Goal: Task Accomplishment & Management: Manage account settings

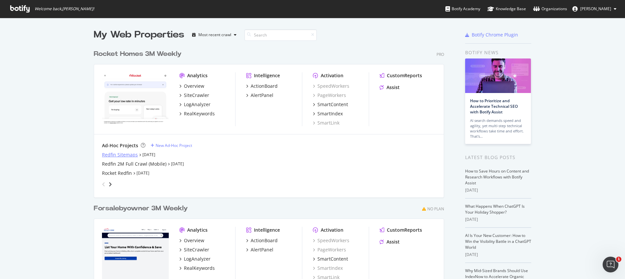
click at [102, 153] on div "Redfin Sitemaps" at bounding box center [120, 155] width 36 height 7
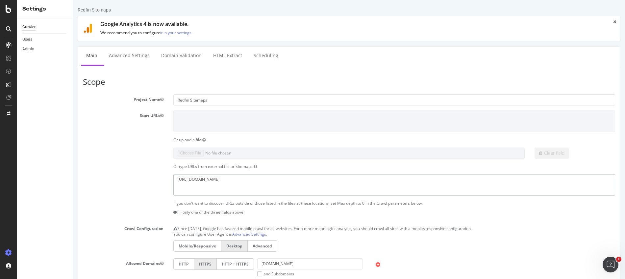
drag, startPoint x: 265, startPoint y: 180, endPoint x: 163, endPoint y: 174, distance: 102.2
click at [163, 174] on div "https://www.redfin.com/newest_listings.xml" at bounding box center [349, 184] width 542 height 21
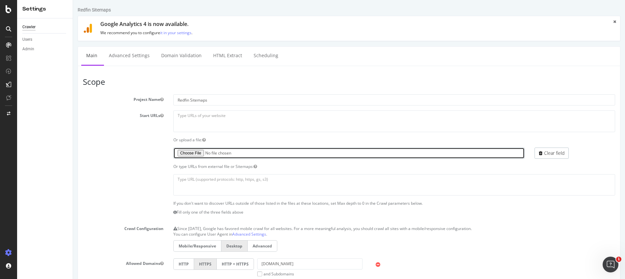
click at [185, 153] on input "file" at bounding box center [349, 153] width 352 height 11
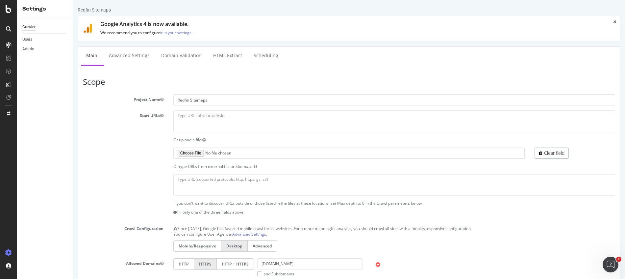
click at [181, 247] on label "Mobile/Responsive" at bounding box center [197, 247] width 48 height 12
click at [184, 246] on label "Mobile/Responsive" at bounding box center [197, 247] width 48 height 12
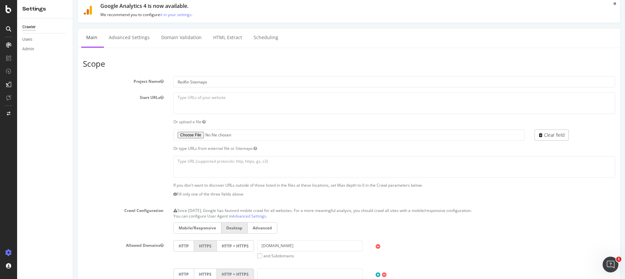
scroll to position [20, 0]
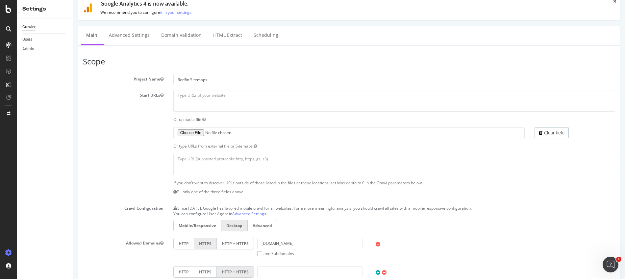
click at [198, 227] on label "Mobile/Responsive" at bounding box center [197, 226] width 48 height 12
type input "C:\fakepath\redfin_clean_city_urls.txt"
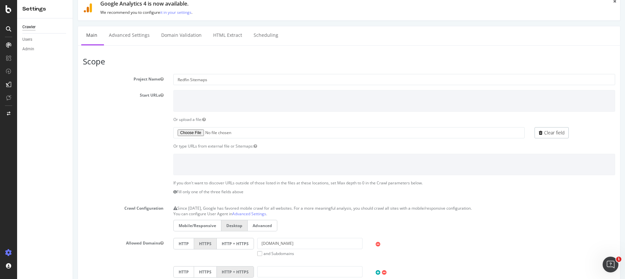
click at [198, 224] on label "Mobile/Responsive" at bounding box center [197, 226] width 48 height 12
click at [73, 0] on input "Mobile/Responsive" at bounding box center [73, 0] width 0 height 0
click at [190, 81] on input "Redfin Sitemaps" at bounding box center [394, 79] width 442 height 11
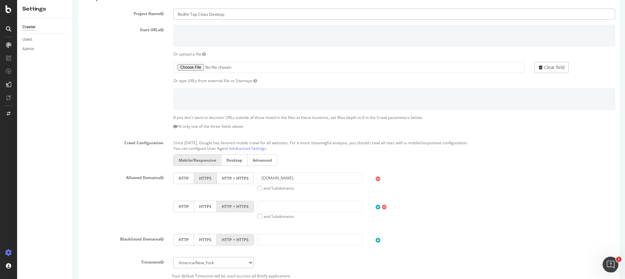
scroll to position [96, 0]
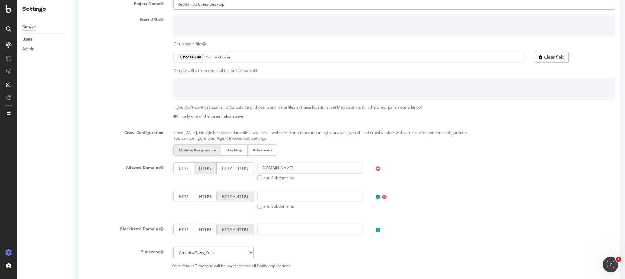
click input "Mobile/Responsive" at bounding box center [73, 0] width 0 height 0
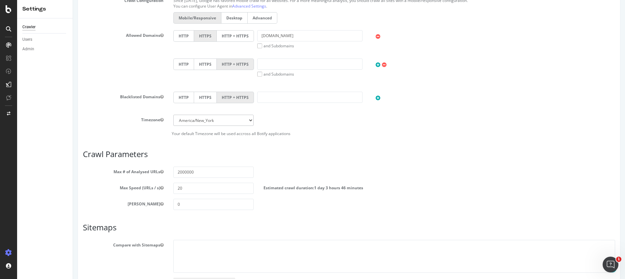
scroll to position [229, 0]
type input "Redfin Top Cities Desktop"
click at [118, 200] on label "[PERSON_NAME]" at bounding box center [123, 202] width 91 height 8
click at [160, 200] on button "[PERSON_NAME]" at bounding box center [161, 203] width 3 height 6
click at [97, 193] on div "Max Speed (URLs / s) 20 Estimated crawl duration: 1 day 3 hours 46 minutes" at bounding box center [349, 187] width 542 height 11
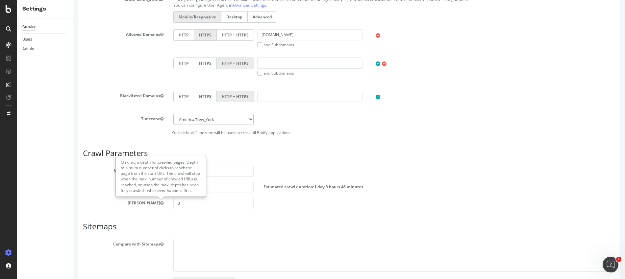
click at [81, 112] on div "Blacklisted Domains HTTP HTTPS HTTP + HTTPS" at bounding box center [349, 102] width 542 height 23
click at [338, 147] on div "Scope Project Name Redfin Top Cities Desktop Start URLs Or upload a file: Clear…" at bounding box center [349, 79] width 533 height 462
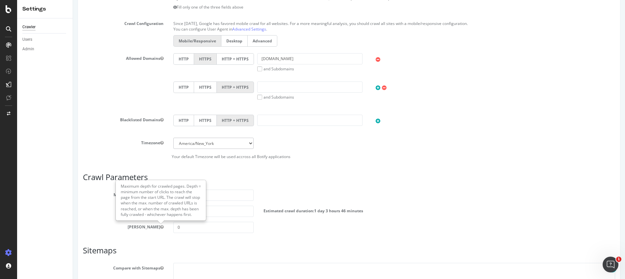
scroll to position [221, 0]
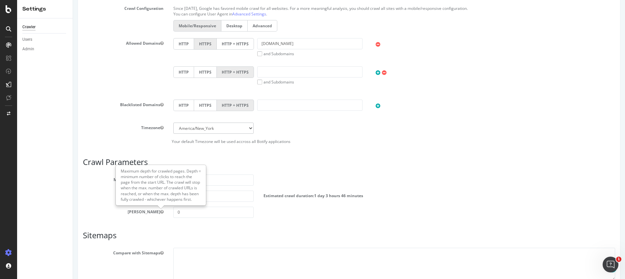
click at [342, 171] on article "Crawl Parameters Max # of Analysed URLs 2000000 Max Speed (URLs / s) 20 Estimat…" at bounding box center [349, 188] width 533 height 60
click at [225, 179] on input "2000000" at bounding box center [213, 180] width 81 height 11
click at [226, 198] on input "20" at bounding box center [213, 196] width 81 height 11
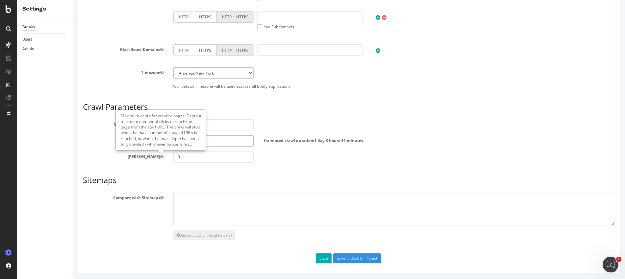
scroll to position [277, 0]
click at [348, 261] on input "Save & Back to Project" at bounding box center [357, 258] width 48 height 10
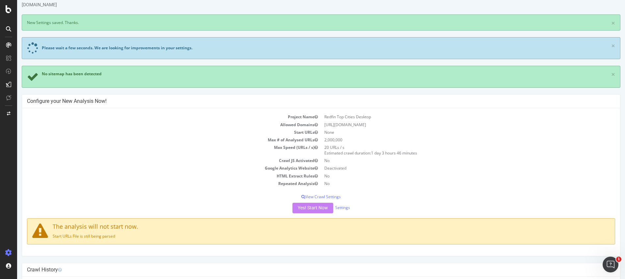
scroll to position [15, 0]
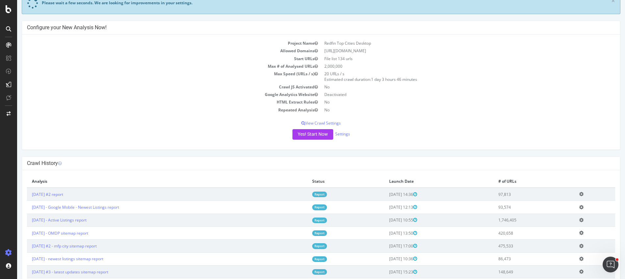
scroll to position [49, 0]
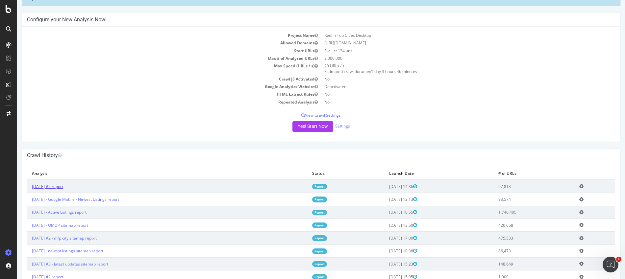
click at [63, 189] on link "2025 Sep. 12th #2 report" at bounding box center [47, 187] width 31 height 6
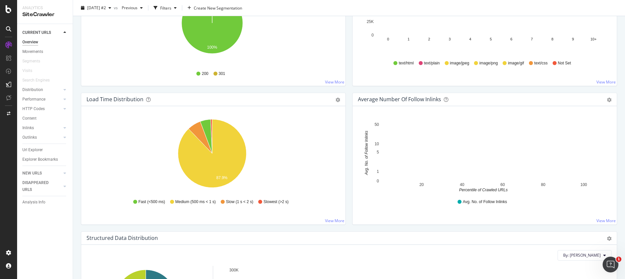
scroll to position [423, 0]
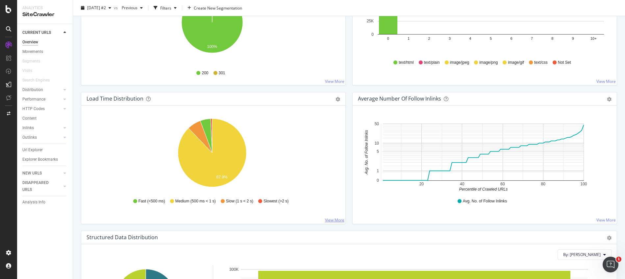
click at [336, 219] on link "View More" at bounding box center [334, 221] width 19 height 6
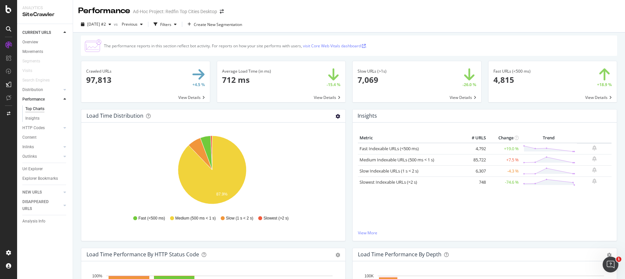
click at [336, 118] on icon "gear" at bounding box center [338, 116] width 5 height 5
click at [305, 143] on span "Table" at bounding box center [315, 141] width 60 height 9
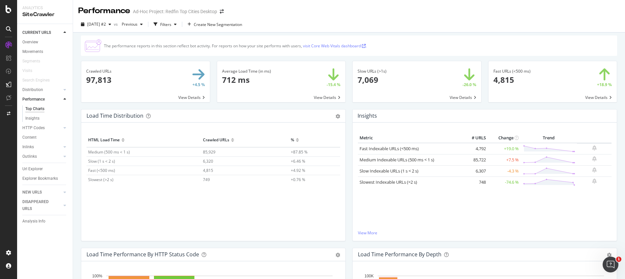
click at [8, 13] on div at bounding box center [8, 139] width 17 height 279
click at [8, 12] on icon at bounding box center [9, 9] width 6 height 8
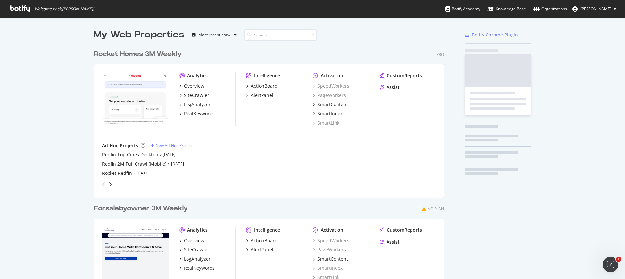
scroll to position [275, 615]
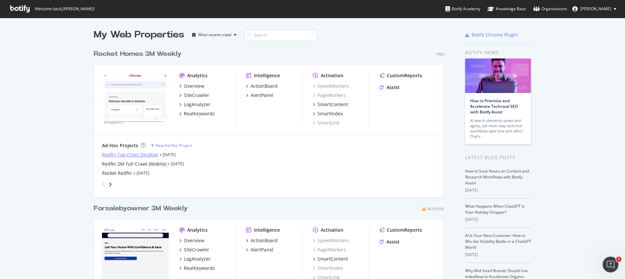
click at [109, 156] on div "Redfin Top Cities Desktop" at bounding box center [130, 155] width 56 height 7
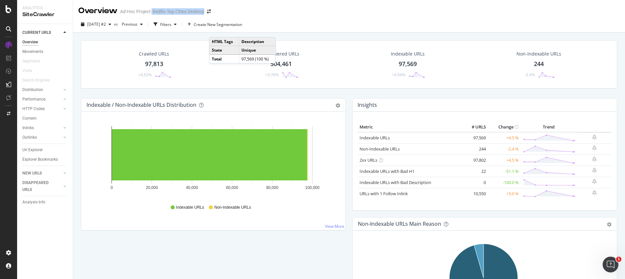
drag, startPoint x: 205, startPoint y: 13, endPoint x: 152, endPoint y: 11, distance: 53.0
click at [152, 11] on div "Ad-Hoc Project: Redfin Top Cities Desktop" at bounding box center [162, 11] width 84 height 7
copy div "Redfin Top Cities Desktop"
click at [10, 12] on icon at bounding box center [9, 9] width 6 height 8
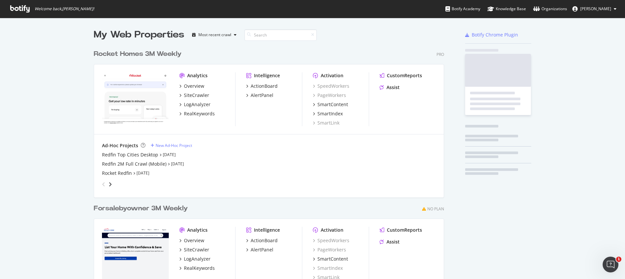
scroll to position [275, 615]
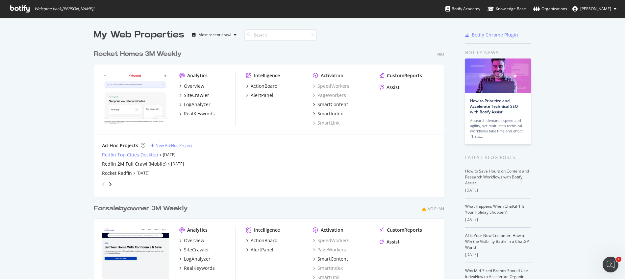
click at [130, 156] on div "Redfin Top Cities Desktop" at bounding box center [130, 155] width 56 height 7
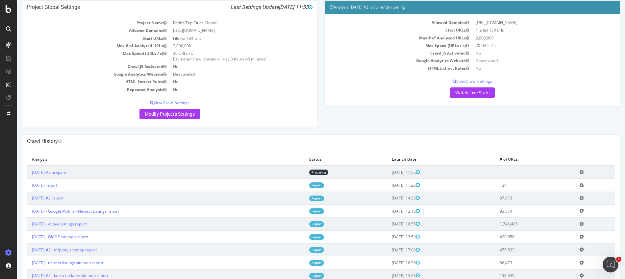
scroll to position [34, 0]
click at [63, 197] on link "[DATE] #2 report" at bounding box center [47, 198] width 31 height 6
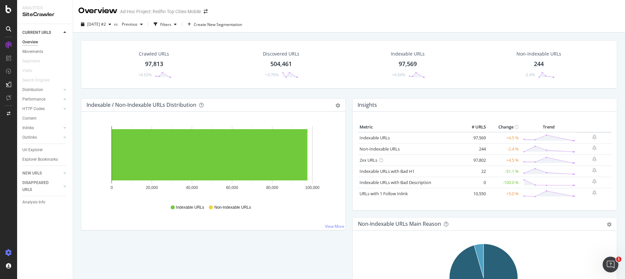
click at [5, 255] on div at bounding box center [9, 253] width 16 height 11
click at [10, 253] on icon at bounding box center [8, 253] width 7 height 7
click at [9, 251] on icon at bounding box center [8, 253] width 7 height 7
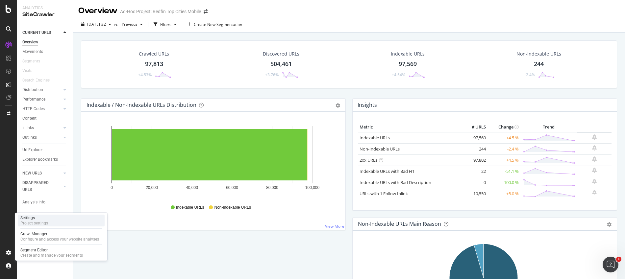
click at [29, 226] on div "Settings Project settings" at bounding box center [61, 221] width 87 height 12
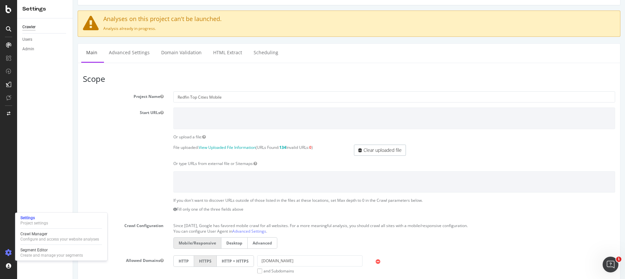
scroll to position [37, 0]
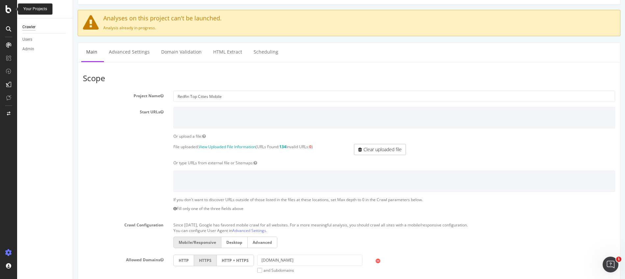
click at [6, 10] on icon at bounding box center [9, 9] width 6 height 8
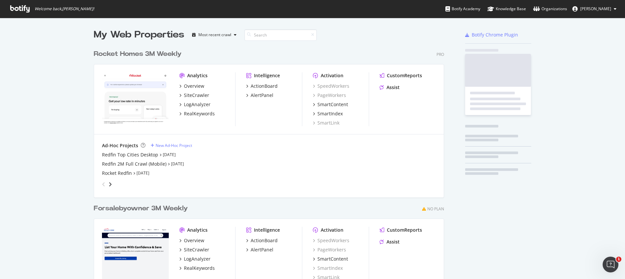
scroll to position [275, 615]
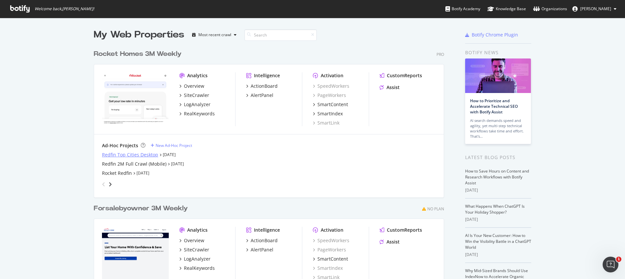
click at [128, 154] on div "Redfin Top Cities Desktop" at bounding box center [130, 155] width 56 height 7
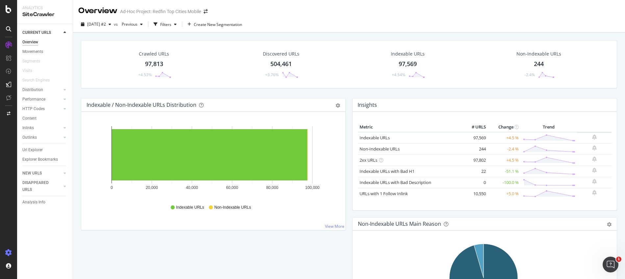
click at [9, 254] on icon at bounding box center [8, 253] width 7 height 7
click at [8, 254] on icon at bounding box center [8, 253] width 7 height 7
click at [6, 253] on icon at bounding box center [8, 253] width 7 height 7
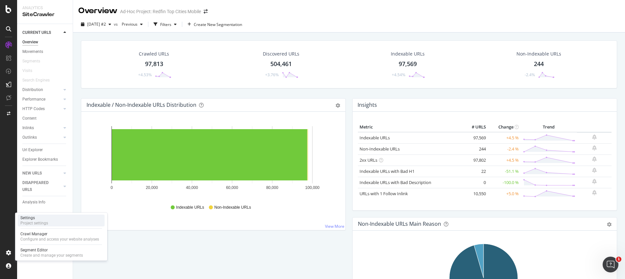
click at [26, 222] on div "Project settings" at bounding box center [34, 223] width 28 height 5
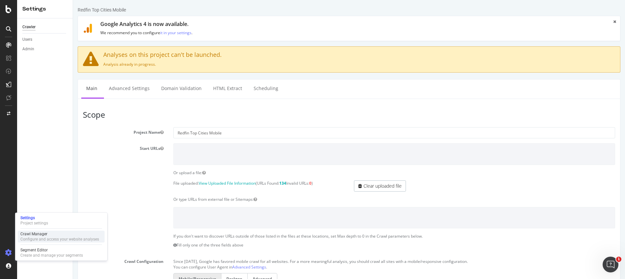
click at [41, 234] on div "Crawl Manager" at bounding box center [59, 234] width 79 height 5
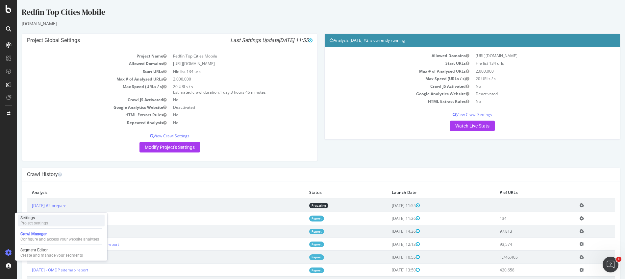
click at [34, 225] on div "Project settings" at bounding box center [34, 223] width 28 height 5
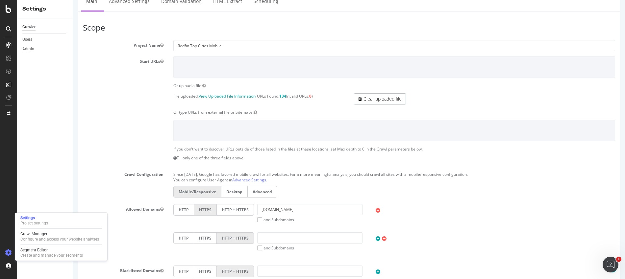
scroll to position [88, 0]
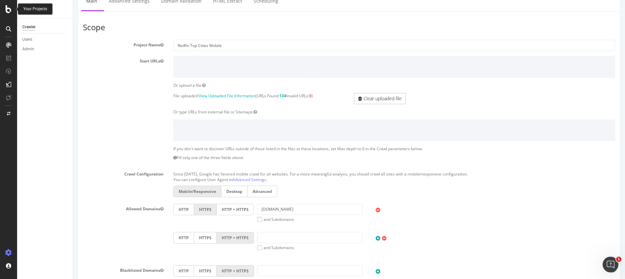
click at [12, 10] on div at bounding box center [9, 9] width 16 height 8
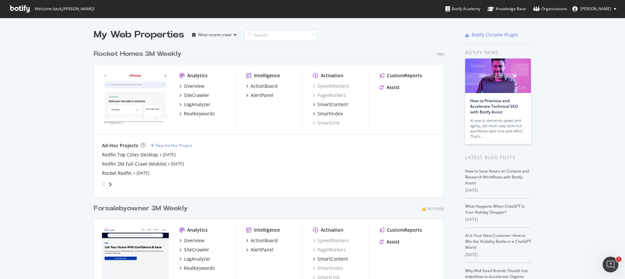
scroll to position [275, 615]
click at [118, 153] on div "Redfin Top Cities Desktop" at bounding box center [130, 155] width 56 height 7
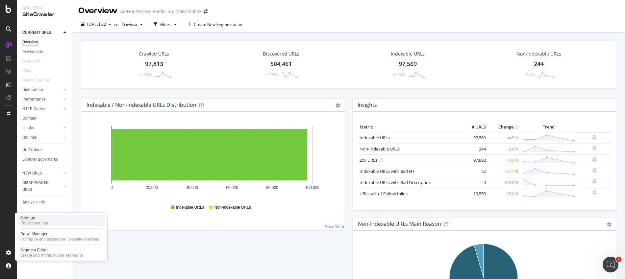
click at [44, 224] on div "Project settings" at bounding box center [34, 223] width 28 height 5
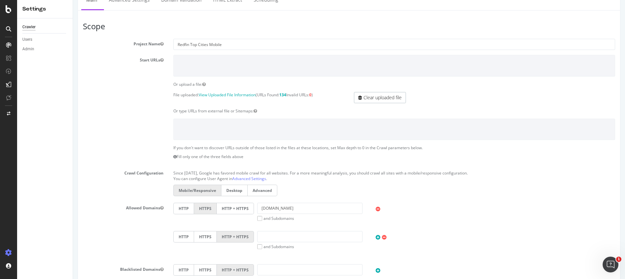
scroll to position [112, 0]
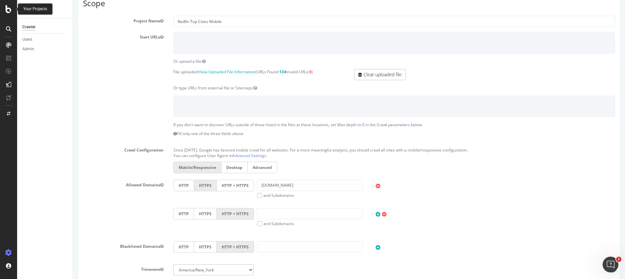
click at [10, 12] on icon at bounding box center [9, 9] width 6 height 8
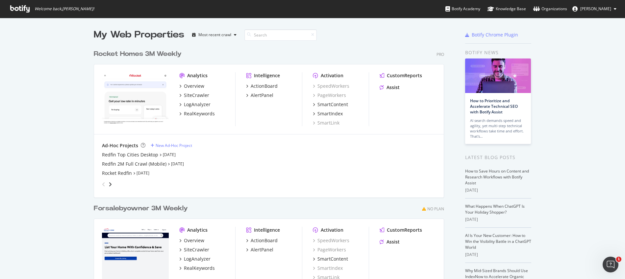
scroll to position [275, 615]
click at [124, 156] on div "Redfin Top Cities Desktop" at bounding box center [130, 155] width 56 height 7
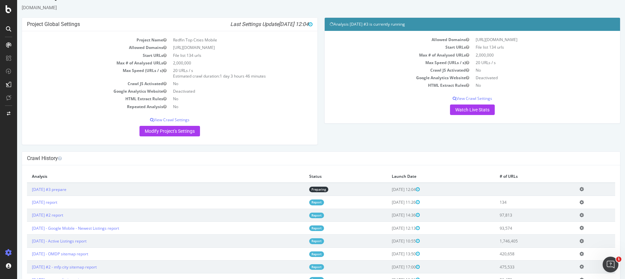
scroll to position [17, 0]
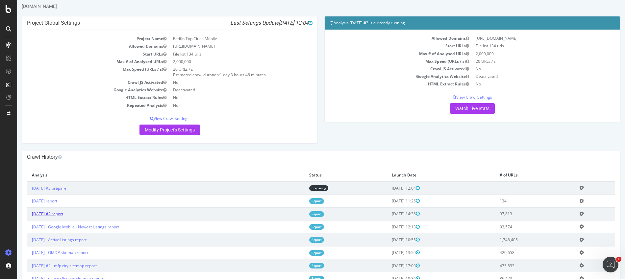
click at [63, 214] on link "[DATE] #2 report" at bounding box center [47, 214] width 31 height 6
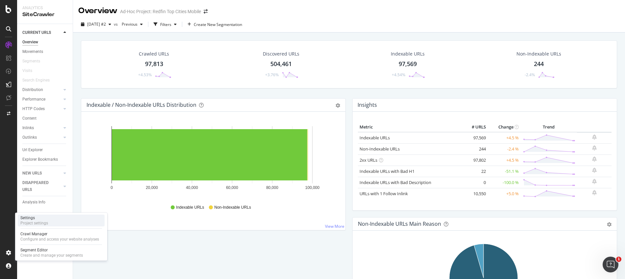
click at [43, 219] on div "Settings" at bounding box center [34, 218] width 28 height 5
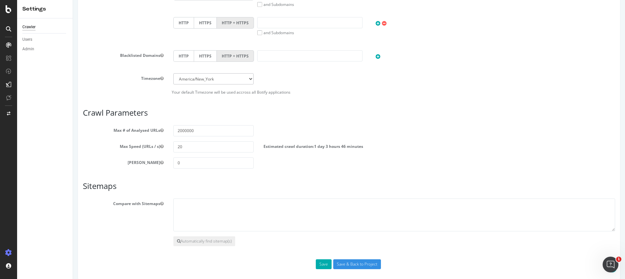
scroll to position [310, 0]
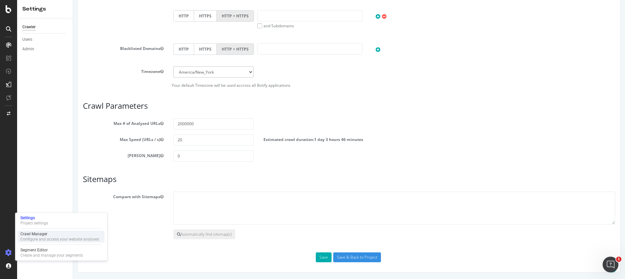
click at [42, 239] on div "Configure and access your website analyses" at bounding box center [59, 239] width 79 height 5
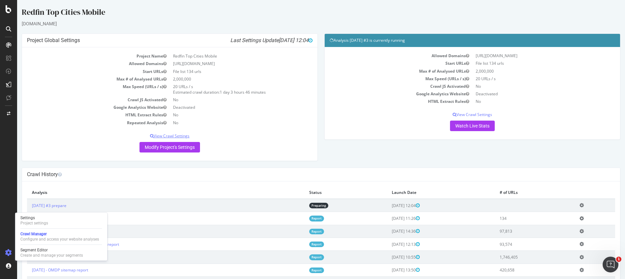
click at [179, 135] on p "View Crawl Settings" at bounding box center [170, 136] width 286 height 6
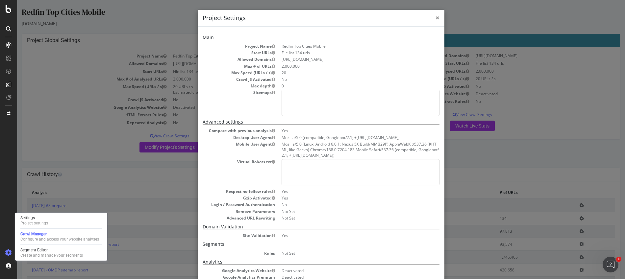
click at [436, 18] on span "×" at bounding box center [438, 17] width 4 height 9
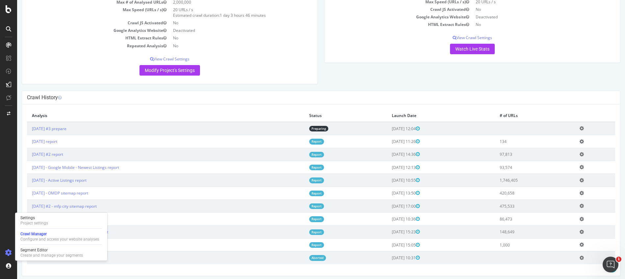
scroll to position [81, 0]
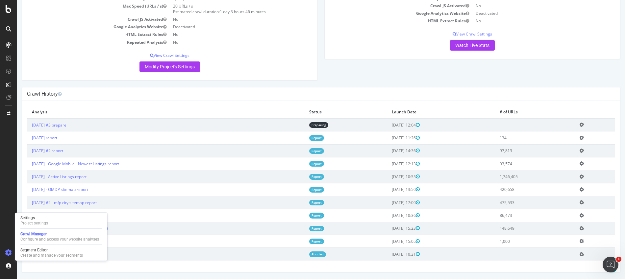
click at [580, 152] on icon at bounding box center [582, 150] width 4 height 5
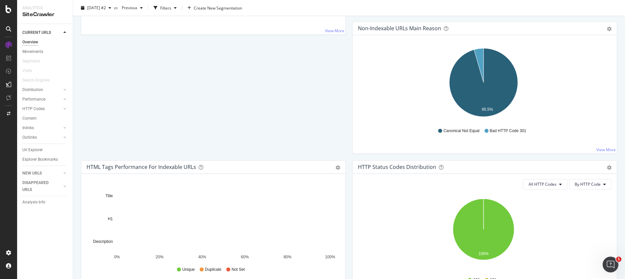
scroll to position [232, 0]
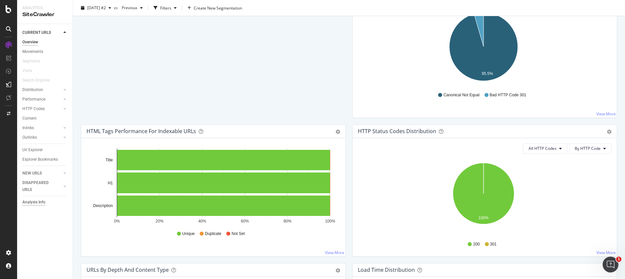
click at [33, 202] on div "Analysis Info" at bounding box center [33, 202] width 23 height 7
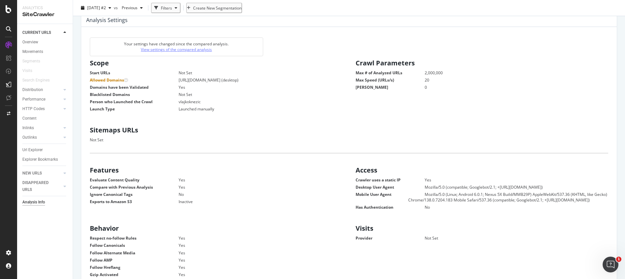
scroll to position [57, 0]
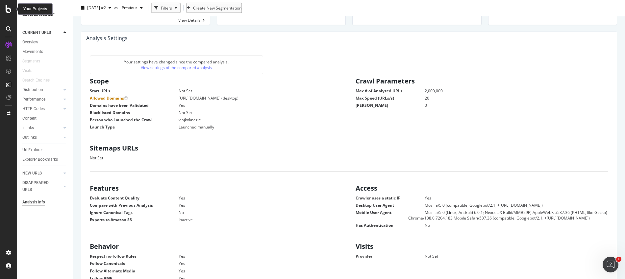
click at [8, 9] on icon at bounding box center [9, 9] width 6 height 8
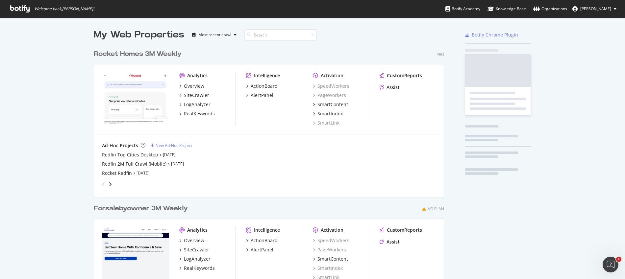
scroll to position [275, 615]
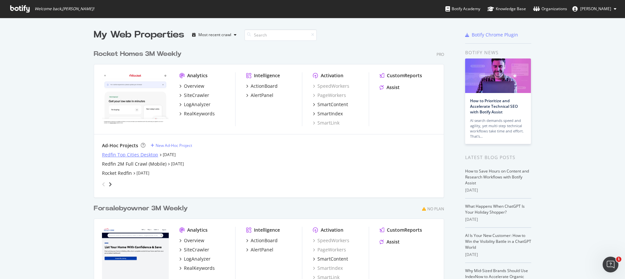
click at [108, 153] on div "Redfin Top Cities Desktop" at bounding box center [130, 155] width 56 height 7
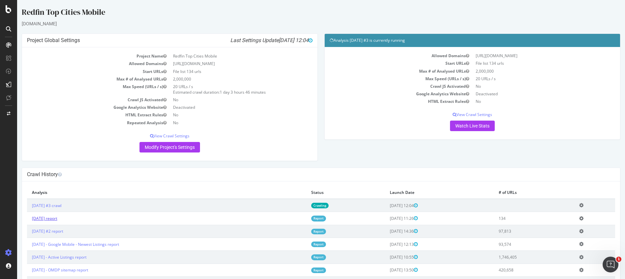
click at [57, 219] on link "[DATE] report" at bounding box center [44, 219] width 25 height 6
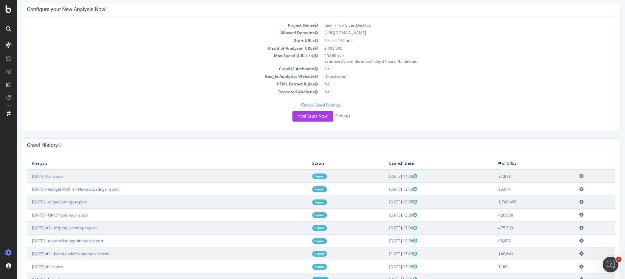
scroll to position [61, 0]
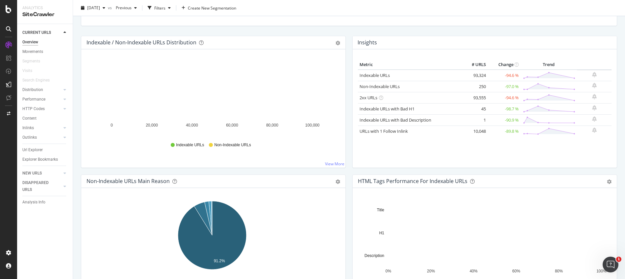
scroll to position [41, 0]
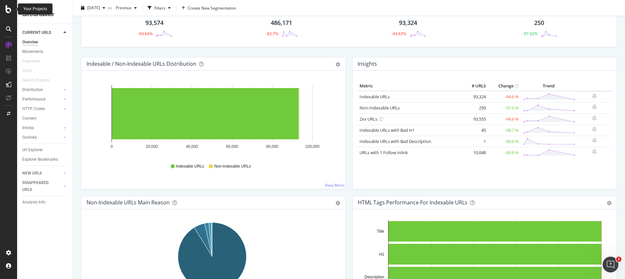
click at [8, 11] on icon at bounding box center [9, 9] width 6 height 8
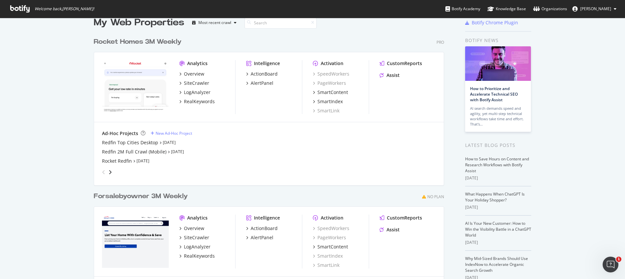
scroll to position [13, 0]
click at [108, 144] on div "Redfin Top Cities Desktop" at bounding box center [130, 142] width 56 height 7
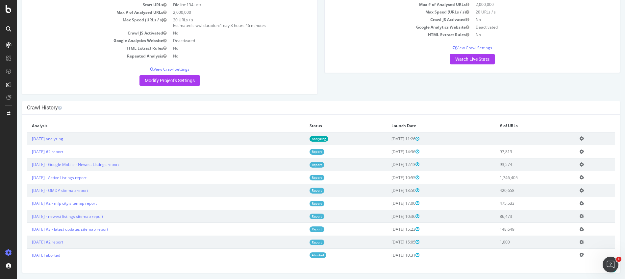
scroll to position [67, 0]
click at [81, 165] on link "[DATE] - Google Mobile - Newest Listings report" at bounding box center [75, 164] width 87 height 6
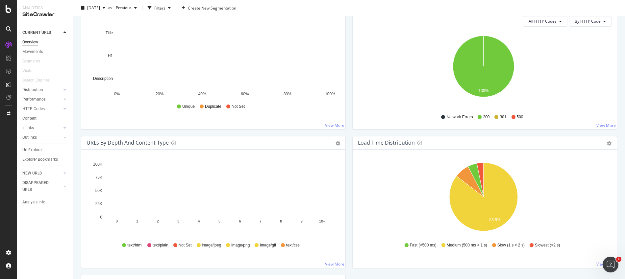
scroll to position [409, 0]
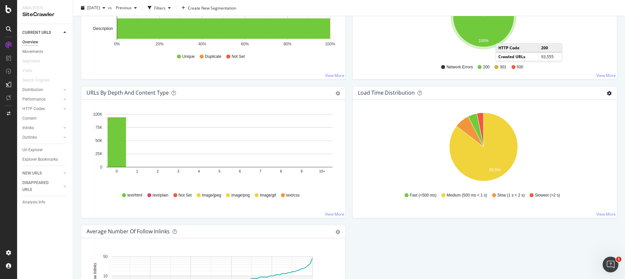
click at [607, 92] on icon "gear" at bounding box center [609, 93] width 5 height 5
click at [581, 119] on span "Table" at bounding box center [587, 118] width 60 height 9
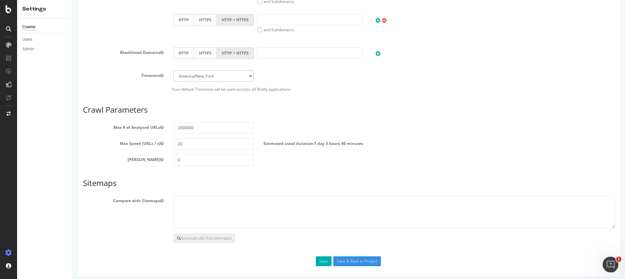
scroll to position [273, 0]
click at [349, 264] on input "Save & Back to Project" at bounding box center [357, 261] width 48 height 10
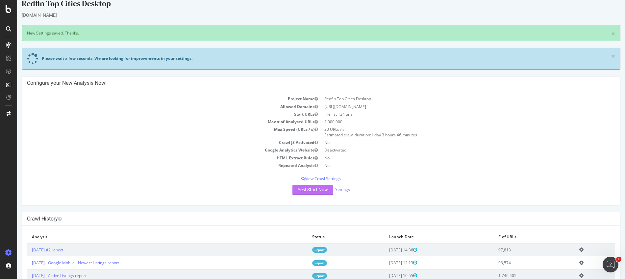
scroll to position [9, 0]
click at [305, 191] on button "Yes! Start Now" at bounding box center [313, 190] width 41 height 11
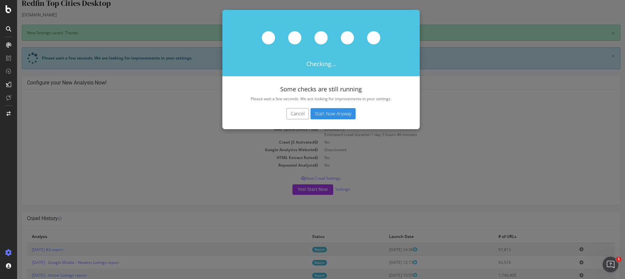
click at [320, 116] on button "Start Now Anyway" at bounding box center [333, 113] width 45 height 11
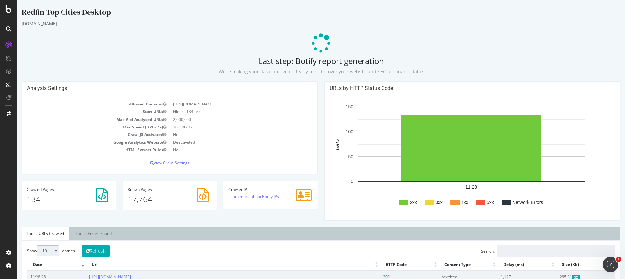
click at [165, 163] on p "View Crawl Settings" at bounding box center [170, 163] width 286 height 6
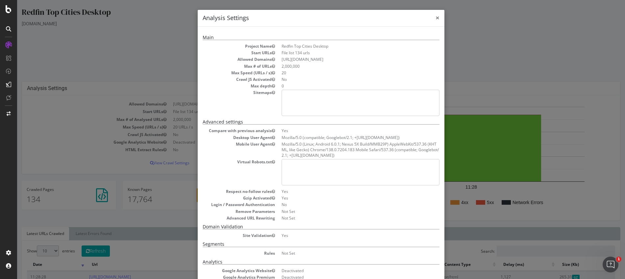
click at [436, 15] on span "×" at bounding box center [438, 17] width 4 height 9
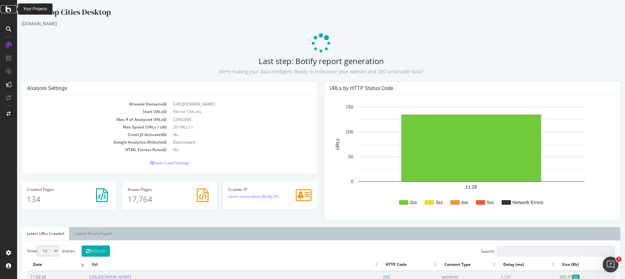
click at [9, 12] on icon at bounding box center [9, 9] width 6 height 8
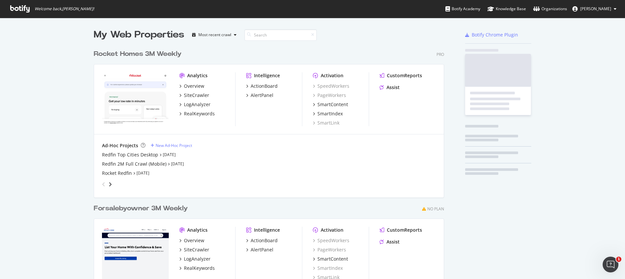
scroll to position [275, 615]
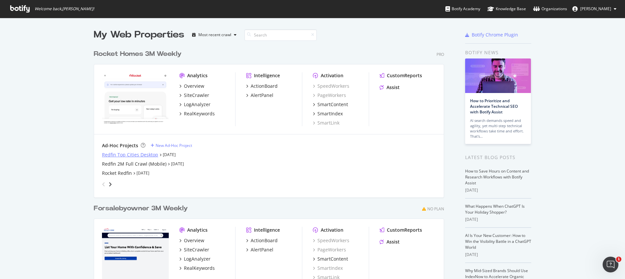
click at [128, 154] on div "Redfin Top Cities Desktop" at bounding box center [130, 155] width 56 height 7
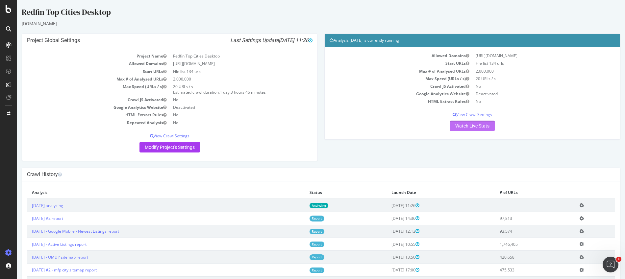
click at [476, 128] on link "Watch Live Stats" at bounding box center [472, 126] width 45 height 11
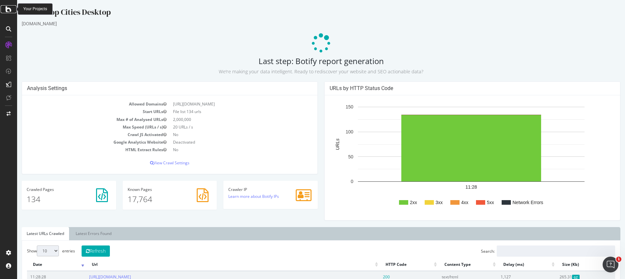
click at [10, 9] on icon at bounding box center [9, 9] width 6 height 8
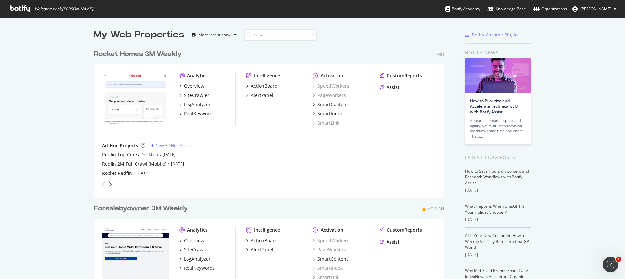
scroll to position [275, 615]
click at [132, 154] on div "Redfin Top Cities Desktop" at bounding box center [130, 155] width 56 height 7
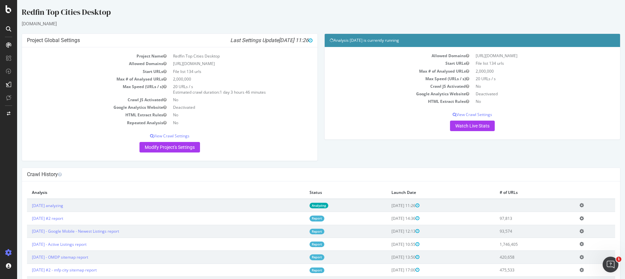
click at [123, 204] on td "2025 Sep. 13th analyzing" at bounding box center [166, 205] width 278 height 13
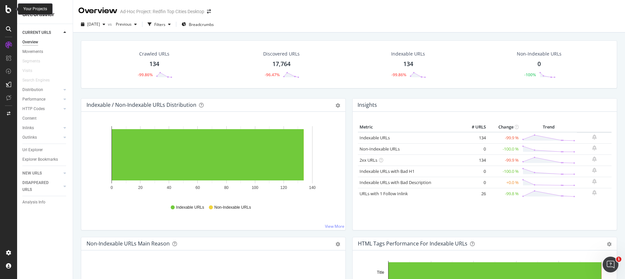
click at [7, 11] on icon at bounding box center [9, 9] width 6 height 8
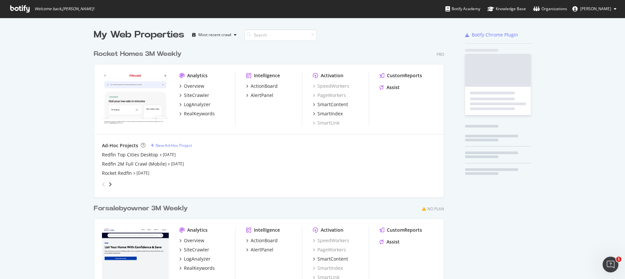
scroll to position [275, 615]
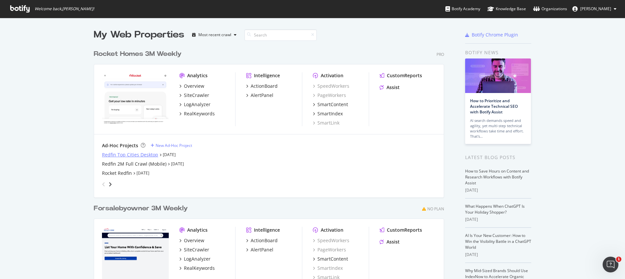
click at [129, 154] on div "Redfin Top Cities Desktop" at bounding box center [130, 155] width 56 height 7
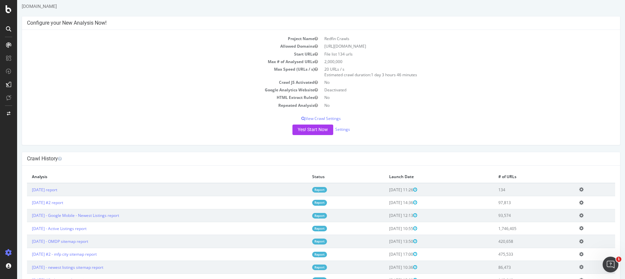
scroll to position [15, 0]
click at [49, 194] on link "[DATE] report" at bounding box center [44, 192] width 25 height 6
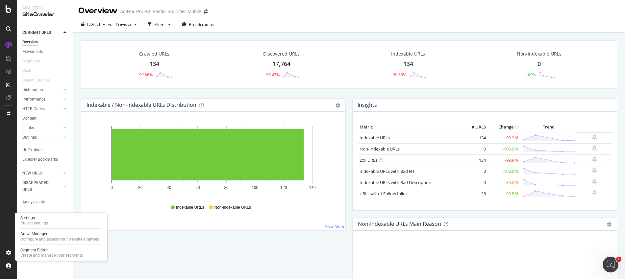
click at [26, 228] on div "Settings Project settings Crawl Manager Configure and access your website analy…" at bounding box center [61, 237] width 92 height 48
click at [26, 221] on div "Project settings" at bounding box center [34, 223] width 28 height 5
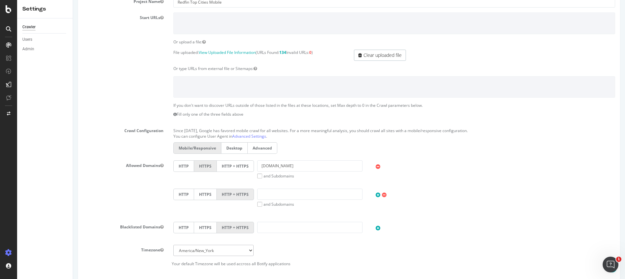
scroll to position [93, 0]
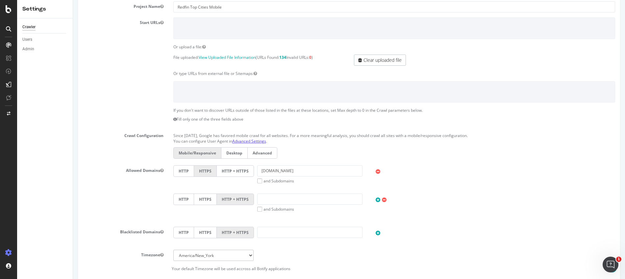
click at [237, 144] on link "Advanced Settings" at bounding box center [249, 142] width 34 height 6
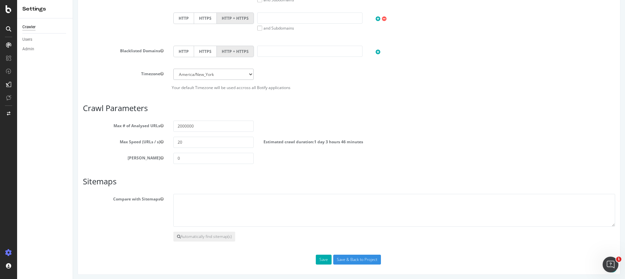
scroll to position [277, 0]
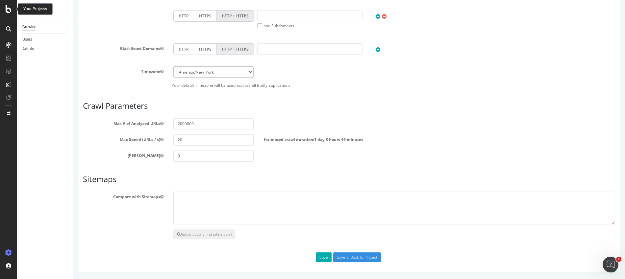
click at [10, 9] on icon at bounding box center [9, 9] width 6 height 8
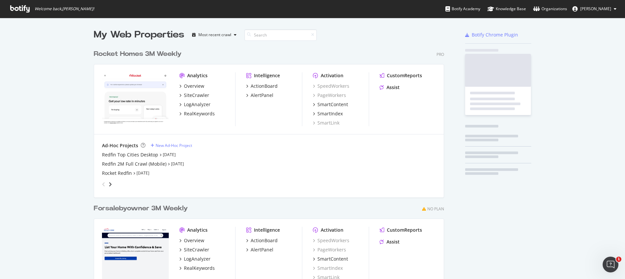
scroll to position [275, 615]
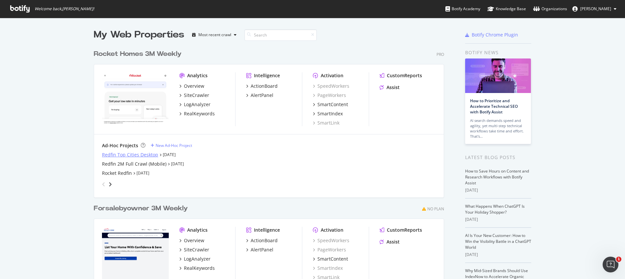
click at [109, 153] on div "Redfin Top Cities Desktop" at bounding box center [130, 155] width 56 height 7
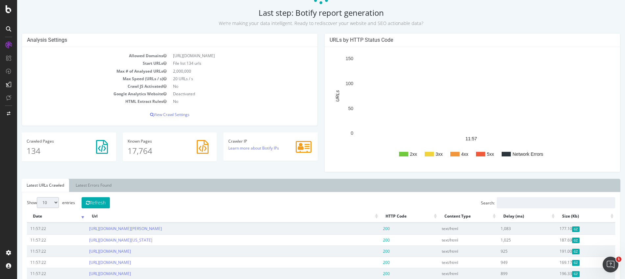
scroll to position [44, 0]
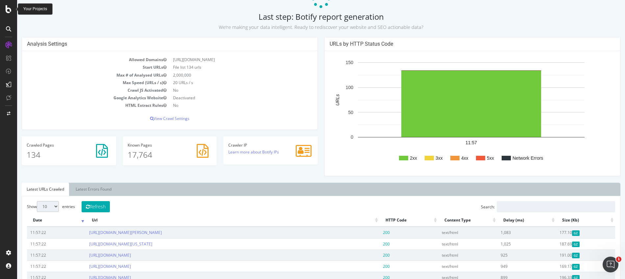
click at [11, 8] on icon at bounding box center [9, 9] width 6 height 8
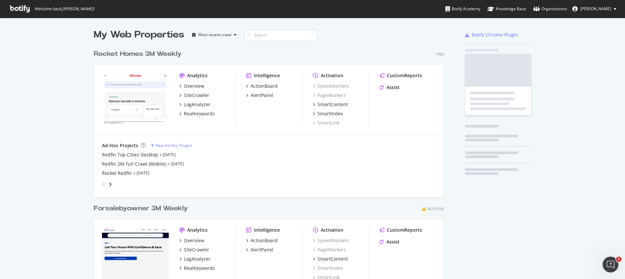
scroll to position [275, 615]
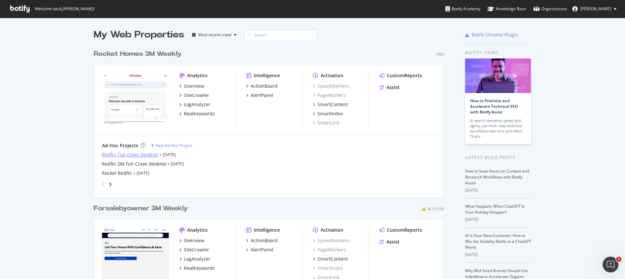
click at [135, 154] on div "Redfin Top Cities Desktop" at bounding box center [130, 155] width 56 height 7
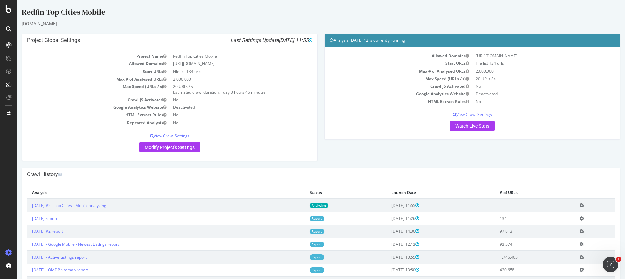
click at [581, 207] on icon at bounding box center [582, 205] width 4 height 5
click at [550, 226] on link "Delete analysis" at bounding box center [558, 224] width 53 height 9
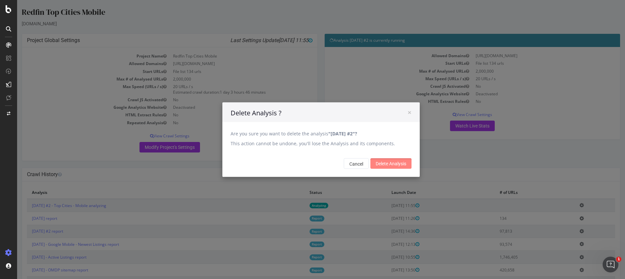
click at [398, 164] on input "Delete Analysis" at bounding box center [391, 163] width 41 height 11
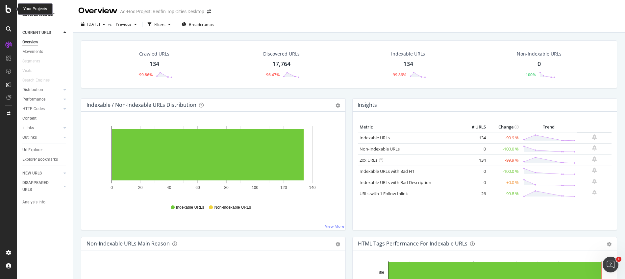
click at [8, 11] on icon at bounding box center [9, 9] width 6 height 8
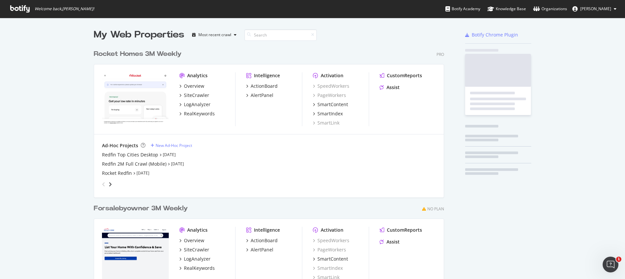
scroll to position [275, 615]
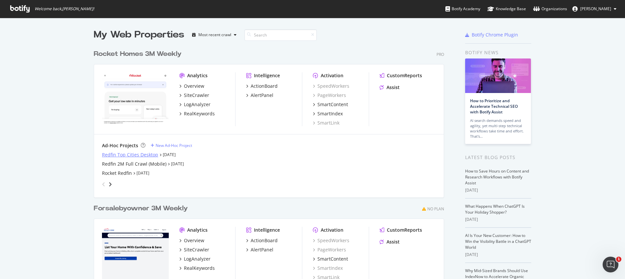
click at [115, 155] on div "Redfin Top Cities Desktop" at bounding box center [130, 155] width 56 height 7
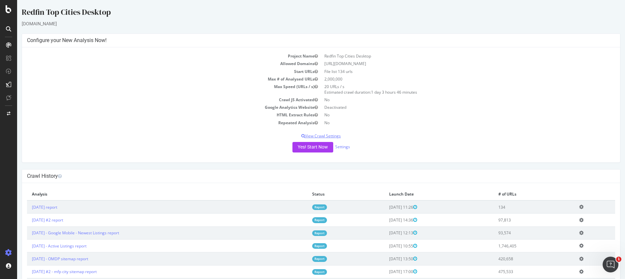
click at [334, 136] on p "View Crawl Settings" at bounding box center [321, 136] width 589 height 6
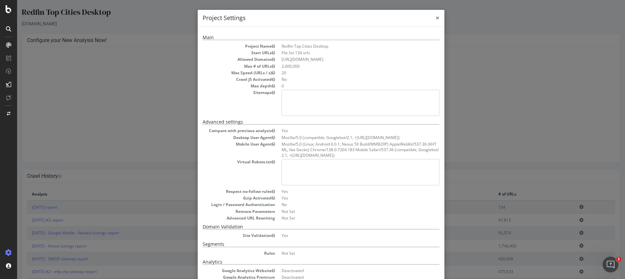
click at [436, 19] on span "×" at bounding box center [438, 17] width 4 height 9
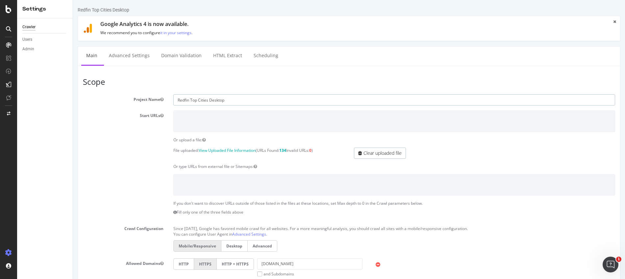
click at [230, 102] on input "Redfin Top Cities Desktop" at bounding box center [394, 99] width 442 height 11
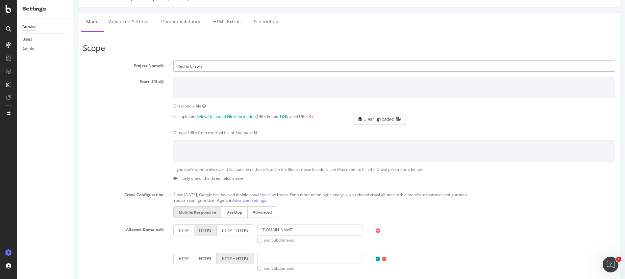
scroll to position [46, 0]
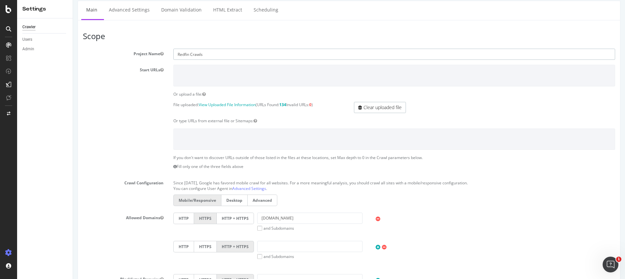
type input "Redfin Crawls"
click at [235, 201] on label "Desktop" at bounding box center [234, 201] width 27 height 12
click at [73, 0] on input "Desktop" at bounding box center [73, 0] width 0 height 0
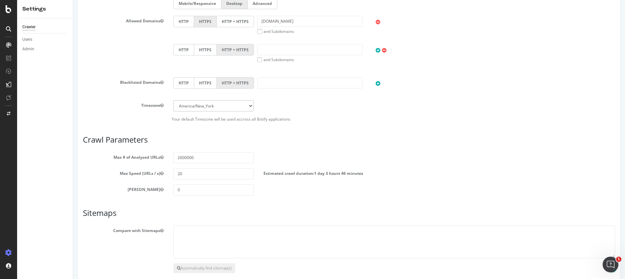
scroll to position [277, 0]
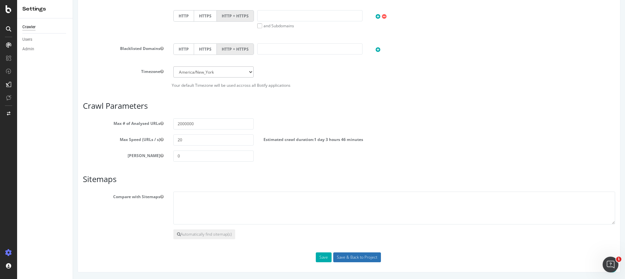
click at [340, 258] on input "Save & Back to Project" at bounding box center [357, 258] width 48 height 10
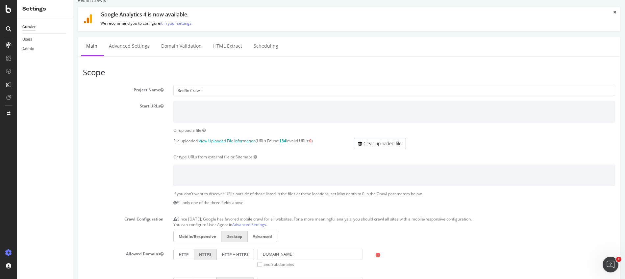
scroll to position [9, 0]
drag, startPoint x: 214, startPoint y: 91, endPoint x: 163, endPoint y: 89, distance: 51.0
click at [163, 89] on div "Project Name Redfin Crawls" at bounding box center [349, 90] width 542 height 11
paste input "Redfin Top Cities Desktop"
type input "Redfin Top Cities Mobile"
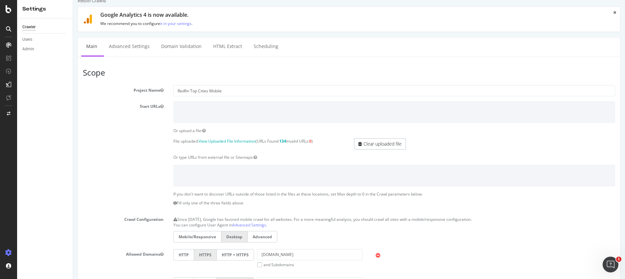
click at [200, 237] on label "Mobile/Responsive" at bounding box center [197, 237] width 48 height 12
click input "Mobile/Responsive" at bounding box center [73, 0] width 0 height 0
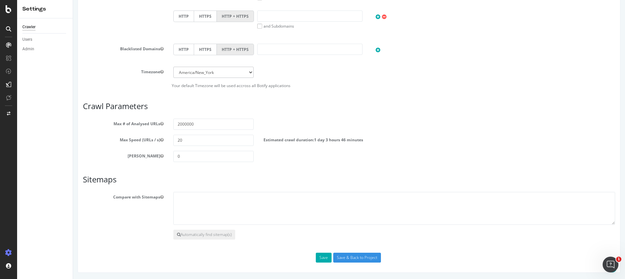
scroll to position [277, 0]
click at [347, 260] on input "Save & Back to Project" at bounding box center [357, 258] width 48 height 10
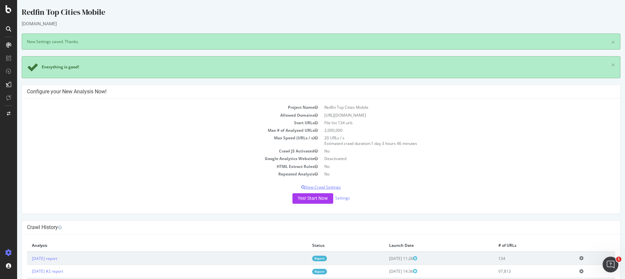
click at [314, 187] on p "View Crawl Settings" at bounding box center [321, 188] width 589 height 6
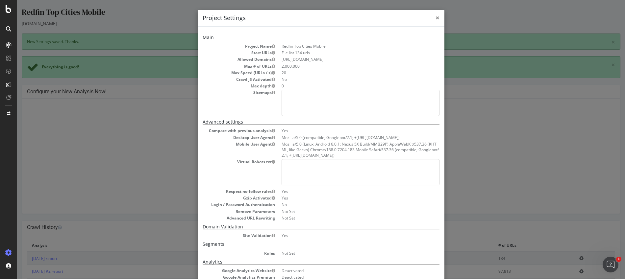
click at [436, 21] on span "×" at bounding box center [438, 17] width 4 height 9
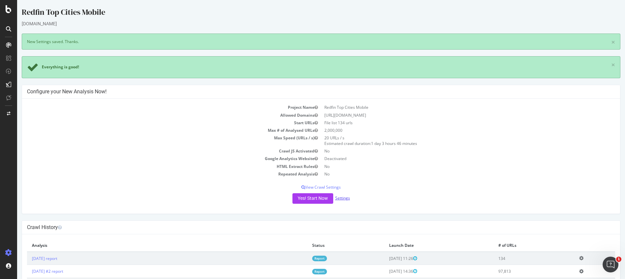
click at [345, 199] on link "Settings" at bounding box center [342, 199] width 15 height 6
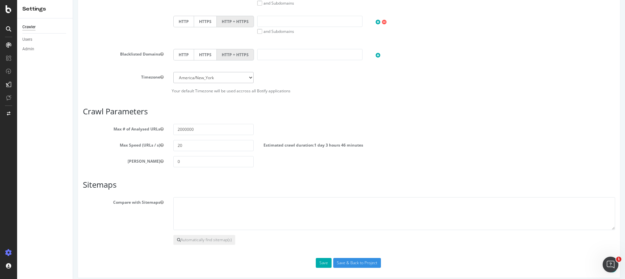
scroll to position [277, 0]
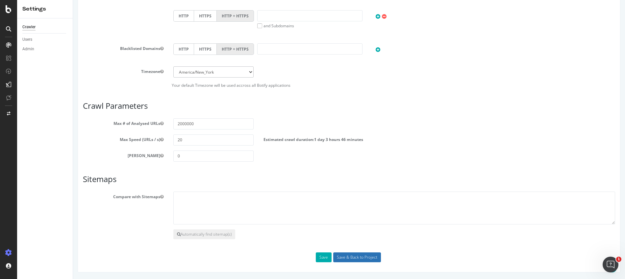
click at [347, 255] on input "Save & Back to Project" at bounding box center [357, 258] width 48 height 10
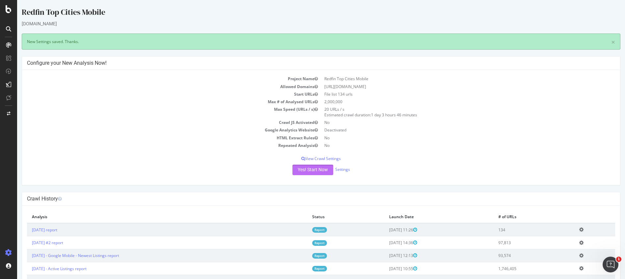
click at [311, 170] on button "Yes! Start Now" at bounding box center [313, 170] width 41 height 11
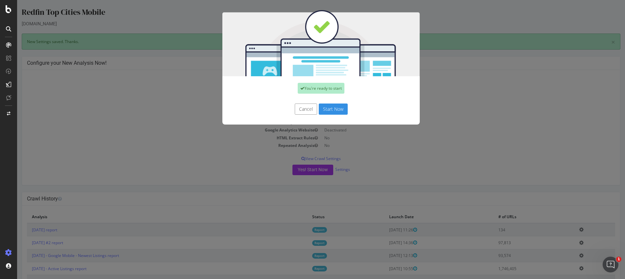
click at [332, 110] on button "Start Now" at bounding box center [333, 109] width 29 height 11
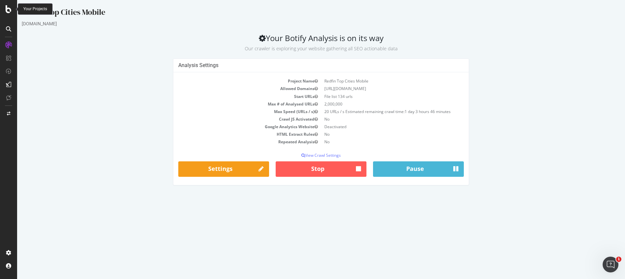
click at [11, 10] on icon at bounding box center [9, 9] width 6 height 8
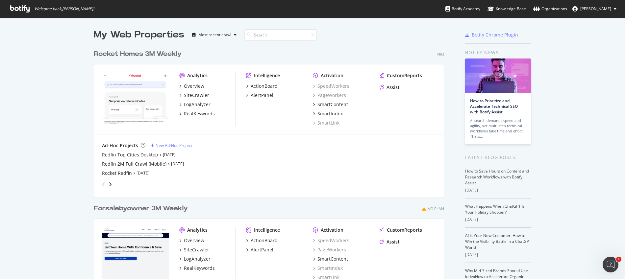
scroll to position [275, 615]
click at [108, 154] on div "Redfin Top Cities Desktop" at bounding box center [130, 155] width 56 height 7
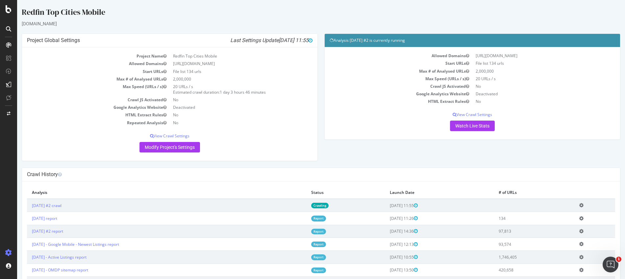
click at [582, 233] on icon at bounding box center [582, 231] width 4 height 5
click at [557, 180] on div "Crawl History" at bounding box center [321, 174] width 598 height 13
click at [582, 243] on icon at bounding box center [582, 244] width 4 height 5
click at [581, 204] on icon at bounding box center [582, 205] width 4 height 5
click at [583, 205] on icon at bounding box center [582, 205] width 4 height 5
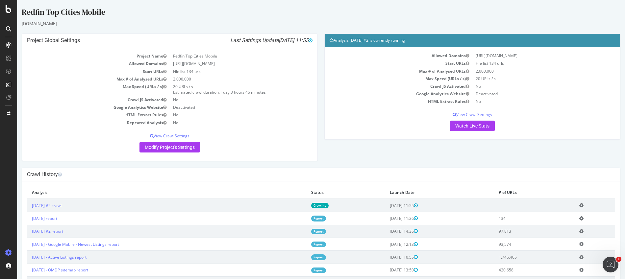
click at [582, 205] on icon at bounding box center [582, 205] width 4 height 5
click at [555, 215] on link "Add name" at bounding box center [557, 215] width 53 height 9
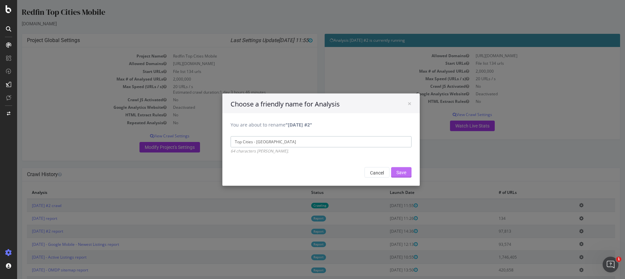
type input "Top Cities - Mobile"
click at [398, 172] on input "Save" at bounding box center [401, 172] width 20 height 11
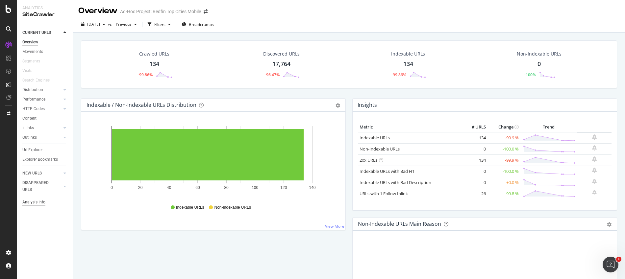
click at [35, 202] on div "Analysis Info" at bounding box center [33, 202] width 23 height 7
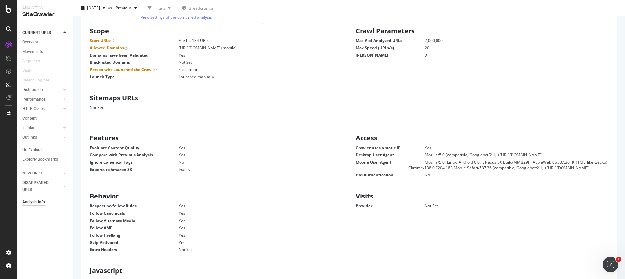
scroll to position [100, 248]
click at [5, 10] on div at bounding box center [9, 9] width 16 height 8
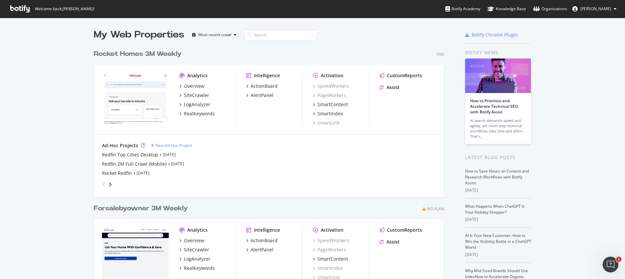
scroll to position [275, 615]
click at [110, 154] on div "Redfin Top Cities Desktop" at bounding box center [130, 155] width 56 height 7
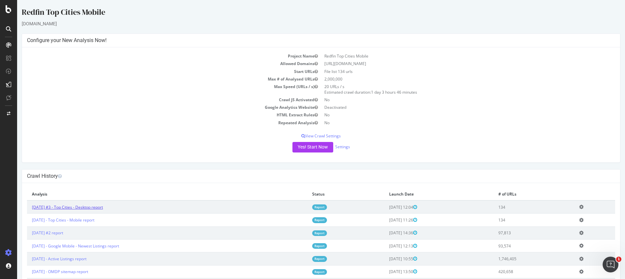
click at [95, 208] on link "[DATE] #3 - Top Cities - Desktop report" at bounding box center [67, 208] width 71 height 6
click at [57, 208] on link "[DATE] report" at bounding box center [44, 208] width 25 height 6
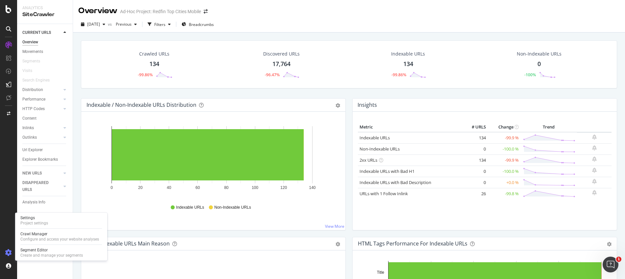
click at [7, 252] on icon at bounding box center [8, 253] width 7 height 7
click at [7, 253] on icon at bounding box center [8, 253] width 7 height 7
click at [9, 253] on icon at bounding box center [8, 253] width 7 height 7
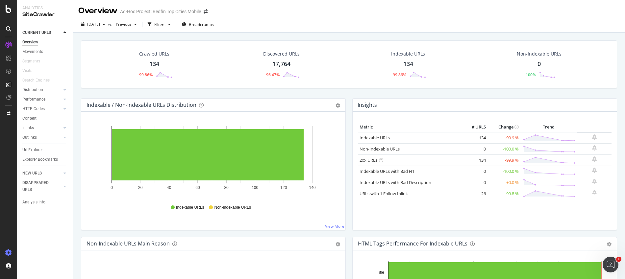
click at [9, 253] on icon at bounding box center [8, 253] width 7 height 7
click at [7, 11] on icon at bounding box center [9, 9] width 6 height 8
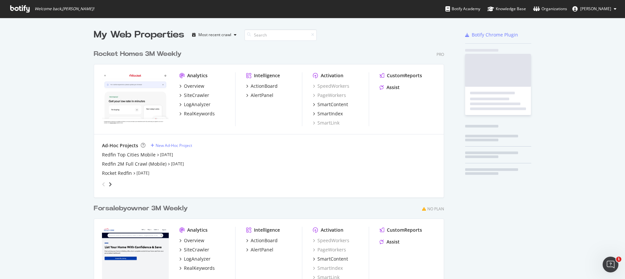
scroll to position [275, 615]
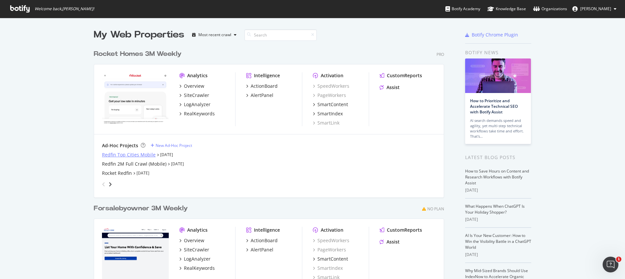
click at [132, 155] on div "Redfin Top Cities Mobile" at bounding box center [129, 155] width 54 height 7
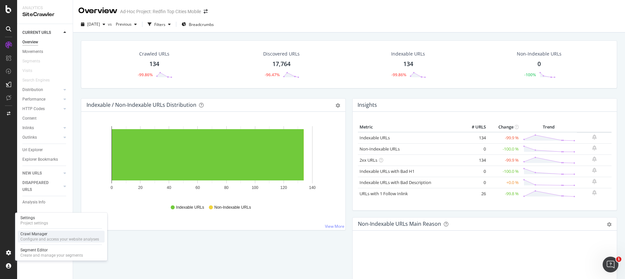
click at [32, 240] on div "Configure and access your website analyses" at bounding box center [59, 239] width 79 height 5
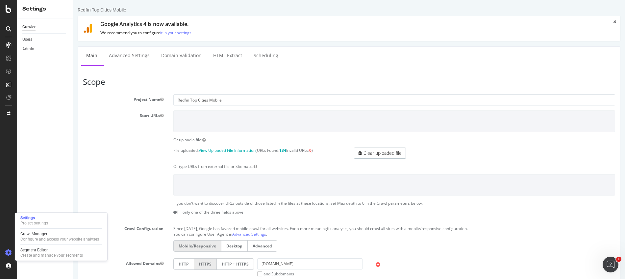
click at [230, 246] on label "Desktop" at bounding box center [234, 247] width 27 height 12
click at [73, 0] on input "Desktop" at bounding box center [73, 0] width 0 height 0
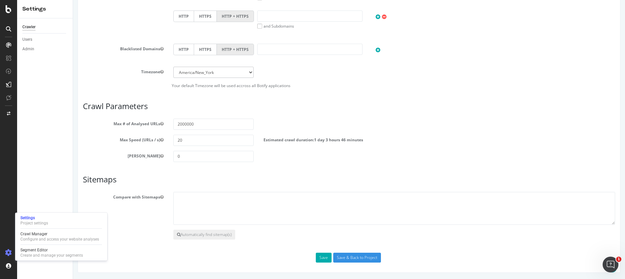
scroll to position [277, 0]
click at [354, 255] on input "Save & Back to Project" at bounding box center [357, 258] width 48 height 10
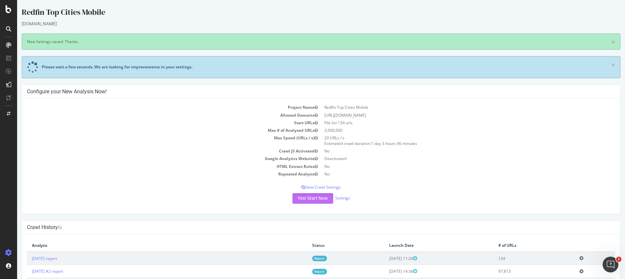
click at [321, 200] on button "Yes! Start Now" at bounding box center [313, 199] width 41 height 11
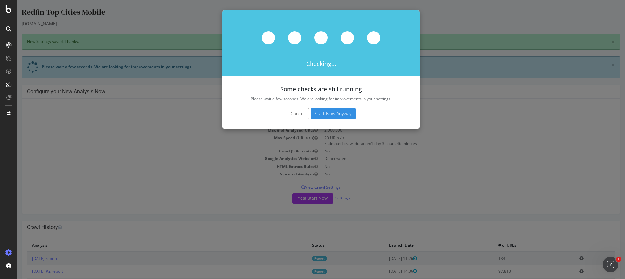
click at [341, 115] on button "Start Now Anyway" at bounding box center [333, 113] width 45 height 11
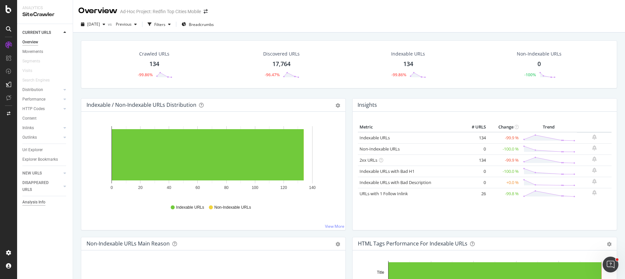
click at [42, 202] on div "Analysis Info" at bounding box center [33, 202] width 23 height 7
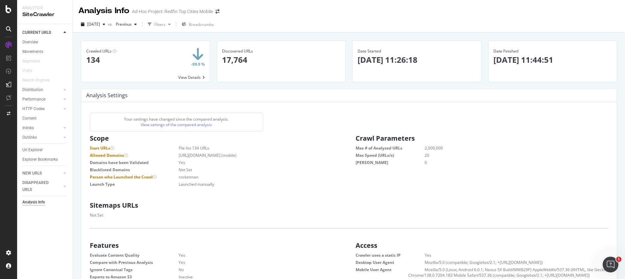
scroll to position [100, 248]
click at [10, 9] on icon at bounding box center [9, 9] width 6 height 8
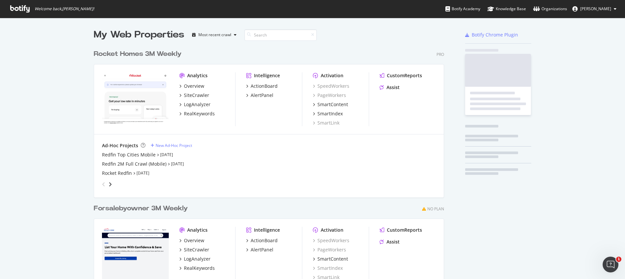
scroll to position [275, 615]
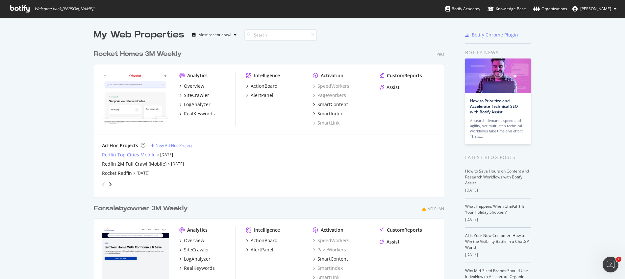
click at [115, 155] on div "Redfin Top Cities Mobile" at bounding box center [129, 155] width 54 height 7
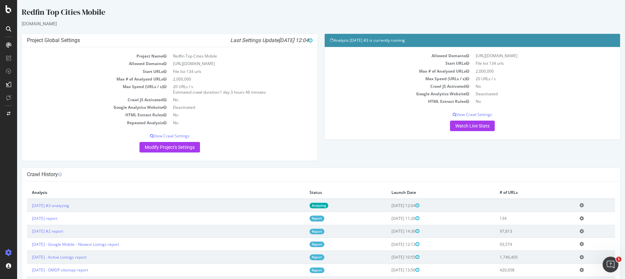
click at [583, 219] on icon at bounding box center [582, 218] width 4 height 5
click at [557, 228] on link "Add name" at bounding box center [558, 228] width 53 height 9
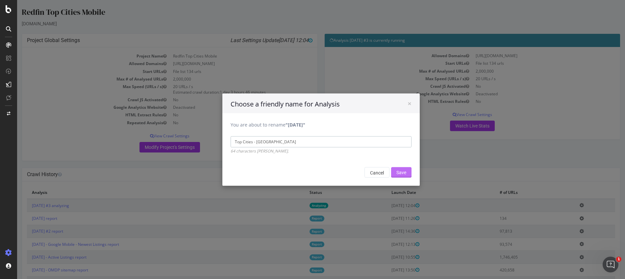
type input "Top Cities - [GEOGRAPHIC_DATA]"
click at [405, 176] on input "Save" at bounding box center [401, 172] width 20 height 11
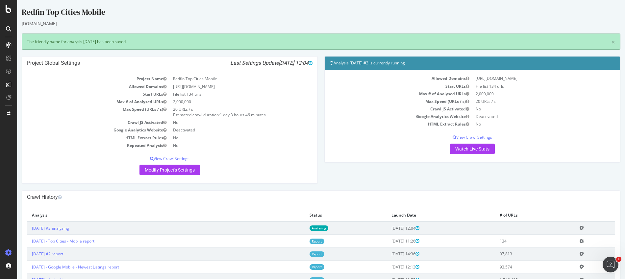
click at [582, 228] on icon at bounding box center [582, 228] width 4 height 5
click at [565, 236] on link "Add name" at bounding box center [558, 238] width 53 height 9
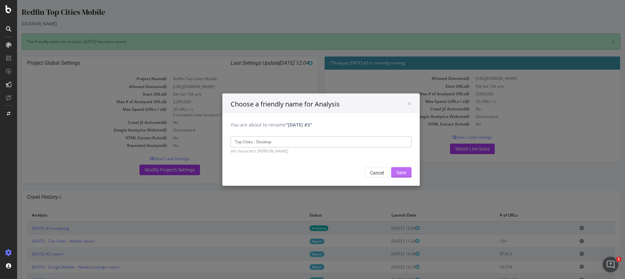
type input "Top Cities - Desktop"
click at [396, 170] on input "Save" at bounding box center [401, 172] width 20 height 11
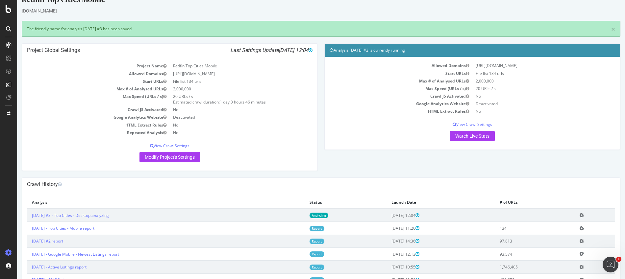
scroll to position [18, 0]
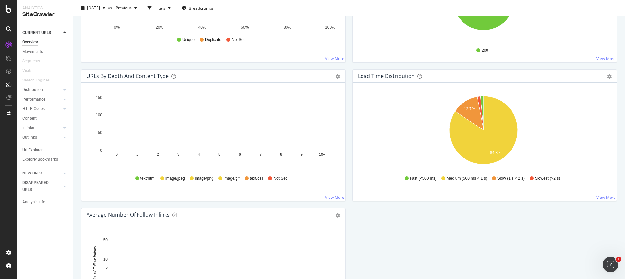
scroll to position [437, 0]
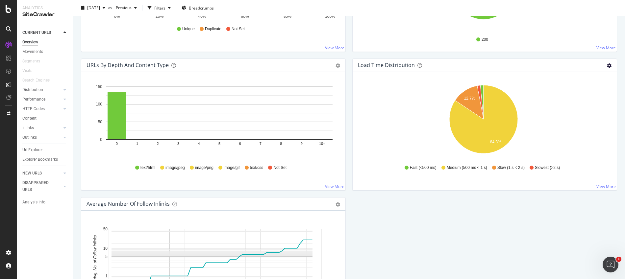
click at [607, 67] on icon "gear" at bounding box center [609, 66] width 5 height 5
click at [573, 89] on span "Table" at bounding box center [587, 90] width 60 height 9
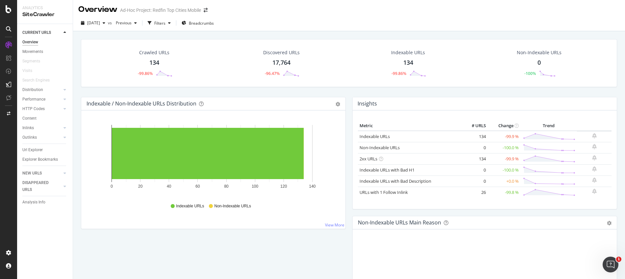
scroll to position [0, 0]
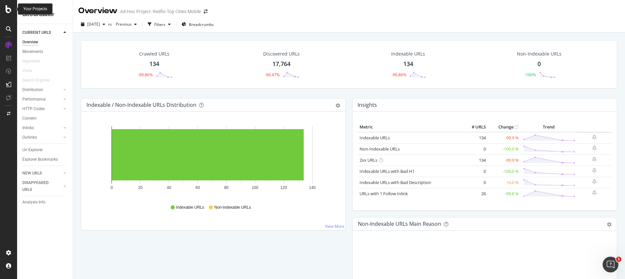
click at [7, 12] on icon at bounding box center [9, 9] width 6 height 8
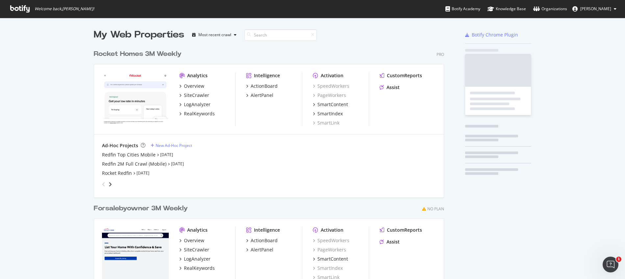
scroll to position [275, 615]
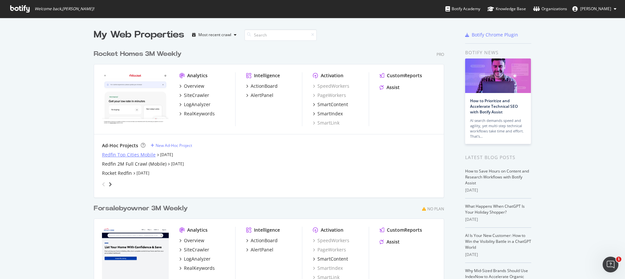
click at [118, 155] on div "Redfin Top Cities Mobile" at bounding box center [129, 155] width 54 height 7
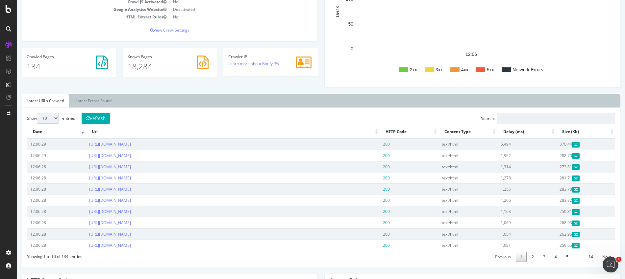
scroll to position [41, 0]
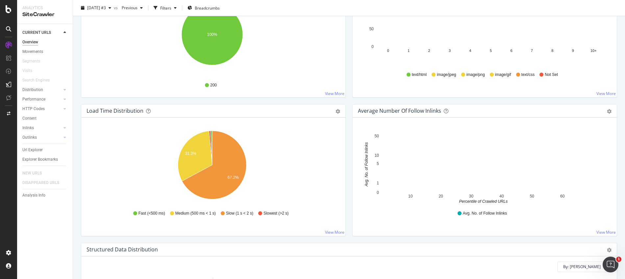
scroll to position [407, 0]
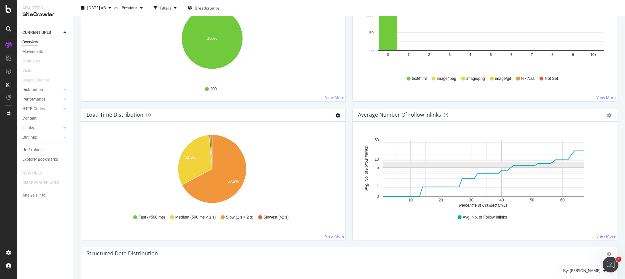
click at [336, 116] on icon "gear" at bounding box center [338, 115] width 5 height 5
click at [311, 139] on span "Table" at bounding box center [315, 140] width 60 height 9
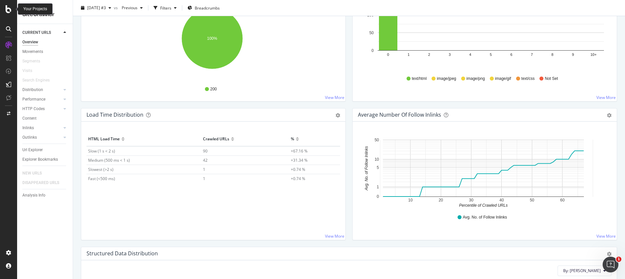
click at [10, 9] on icon at bounding box center [9, 9] width 6 height 8
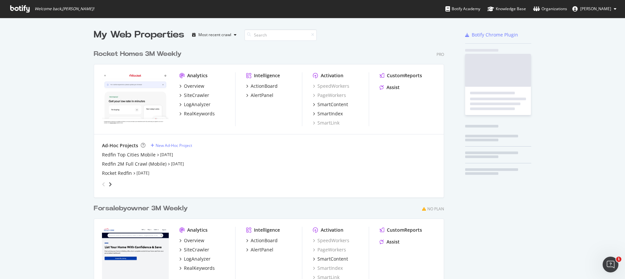
scroll to position [275, 615]
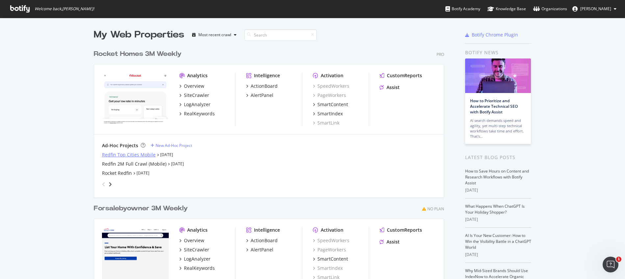
click at [123, 157] on div "Redfin Top Cities Mobile" at bounding box center [129, 155] width 54 height 7
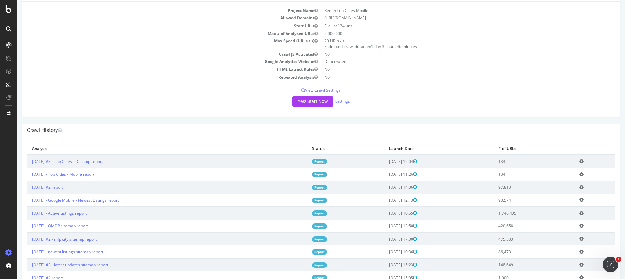
scroll to position [56, 0]
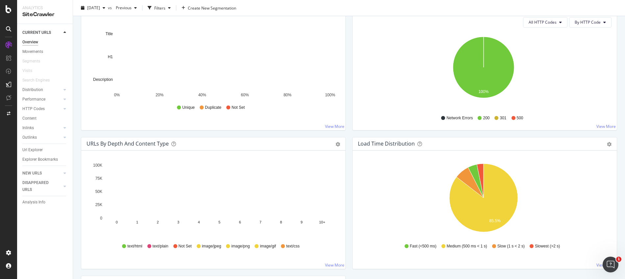
scroll to position [404, 0]
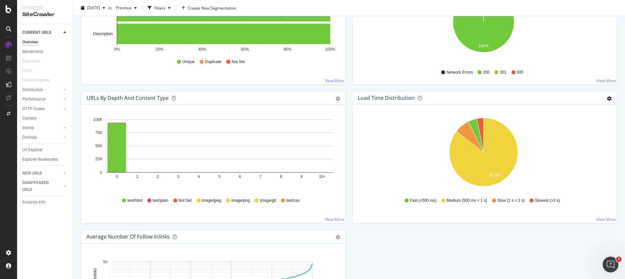
click at [607, 98] on icon "gear" at bounding box center [609, 98] width 5 height 5
click at [570, 122] on span "Table" at bounding box center [587, 123] width 60 height 9
